Goal: Communication & Community: Answer question/provide support

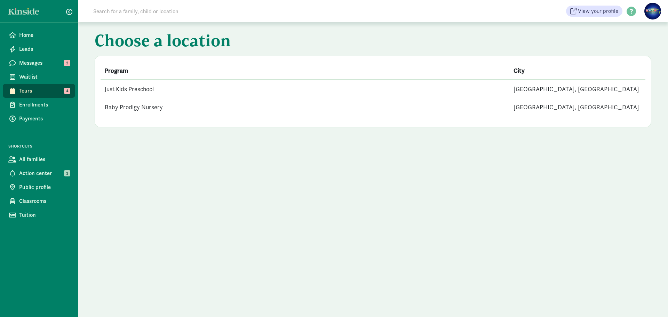
click at [118, 84] on td "Just Kids Preschool" at bounding box center [305, 89] width 409 height 18
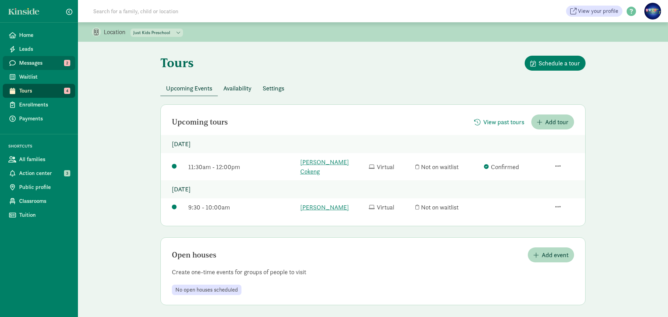
click at [50, 64] on span "Messages" at bounding box center [44, 63] width 50 height 8
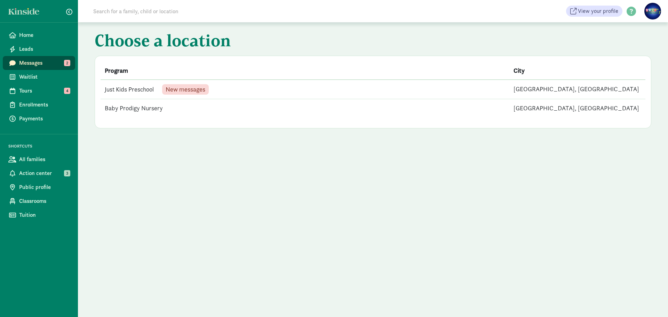
click at [205, 92] on span "New messages" at bounding box center [186, 89] width 40 height 6
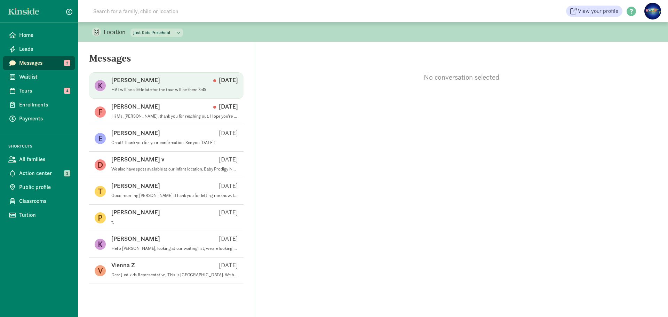
click at [195, 86] on div "[PERSON_NAME] [DATE]" at bounding box center [174, 81] width 127 height 11
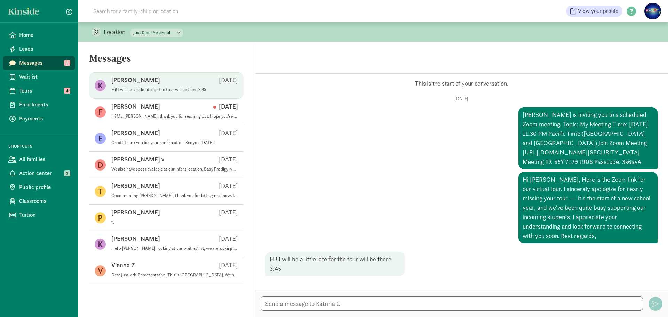
scroll to position [4, 0]
click at [343, 306] on textarea at bounding box center [451, 303] width 382 height 14
click at [264, 303] on textarea "No problem at" at bounding box center [451, 303] width 382 height 14
click at [341, 303] on textarea "Hi Katrina, No problem at" at bounding box center [451, 303] width 382 height 14
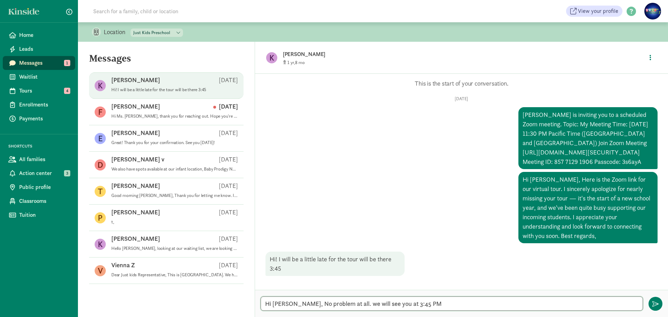
type textarea "Hi Katrina, No problem at all. we will see you at 3:45 PM."
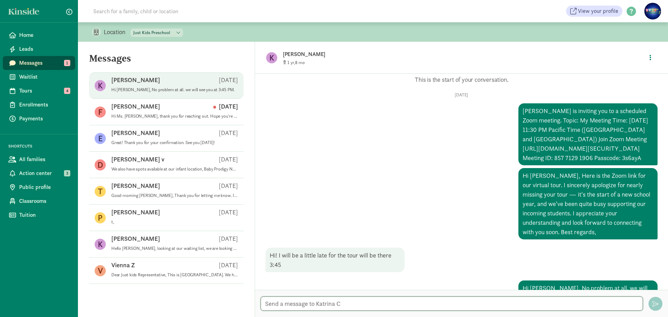
scroll to position [37, 0]
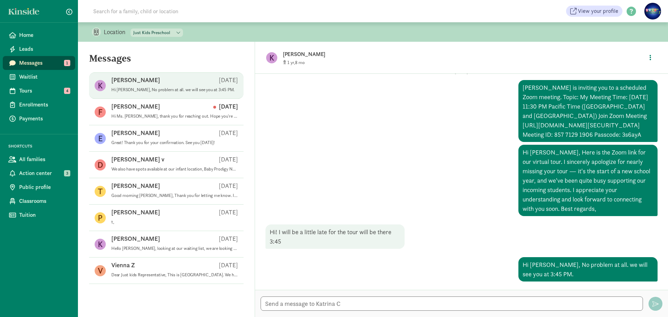
click at [146, 93] on span "Katrina C Aug 20 Hi Katrina, No problem at all. we will see you at 3:45 PM." at bounding box center [174, 85] width 127 height 19
